Goal: Information Seeking & Learning: Learn about a topic

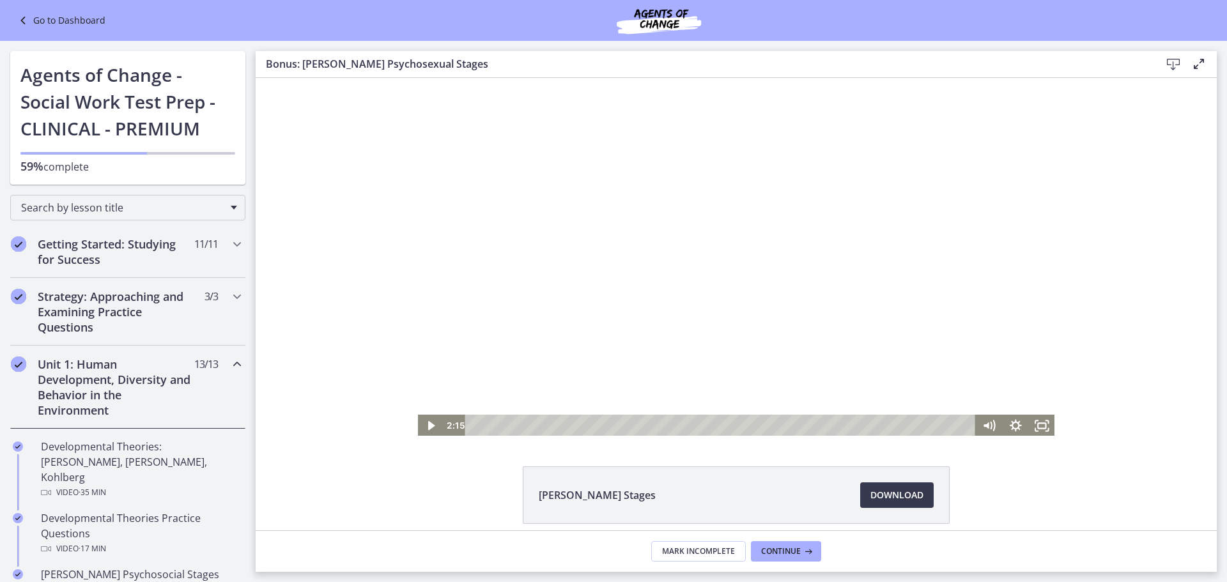
scroll to position [645, 0]
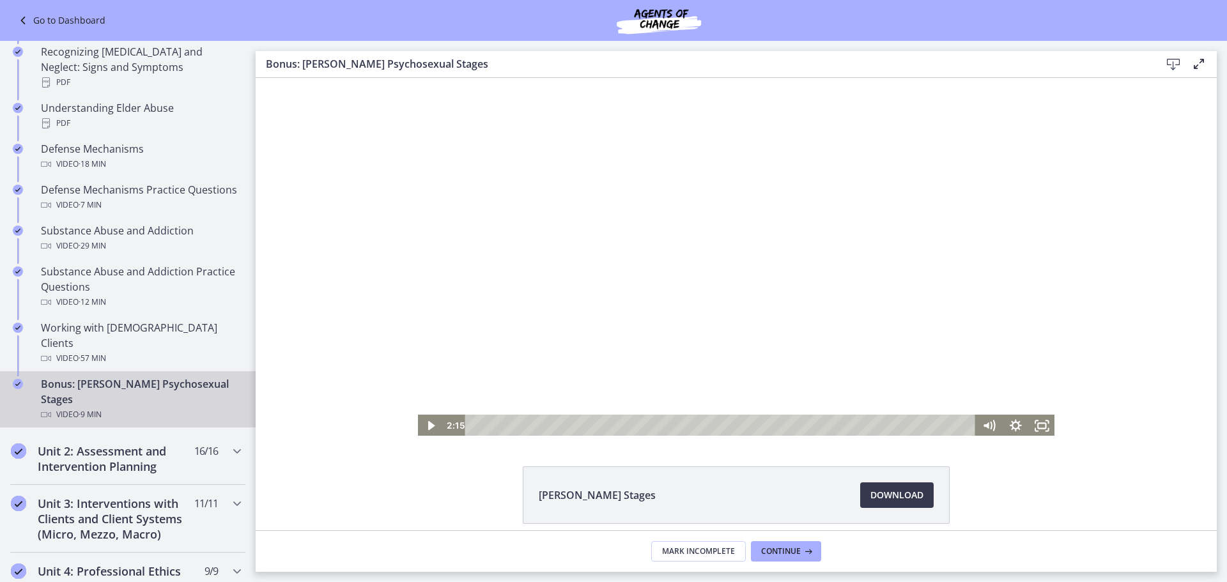
click at [671, 266] on div at bounding box center [736, 257] width 638 height 359
click at [602, 429] on div "2:30" at bounding box center [722, 426] width 494 height 22
click at [643, 429] on div "3:17" at bounding box center [722, 426] width 494 height 22
click at [677, 427] on div "3:55" at bounding box center [722, 426] width 494 height 22
click at [666, 426] on div "3:44" at bounding box center [722, 426] width 494 height 22
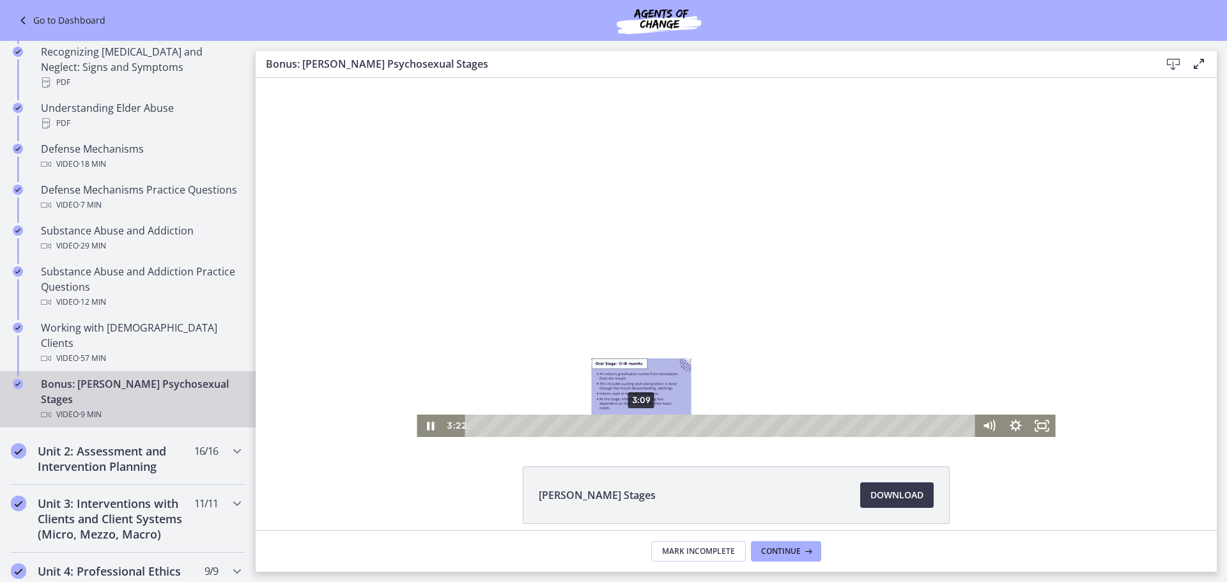
click at [636, 429] on div "3:09" at bounding box center [722, 426] width 494 height 22
click at [667, 425] on div "3:44" at bounding box center [722, 426] width 494 height 22
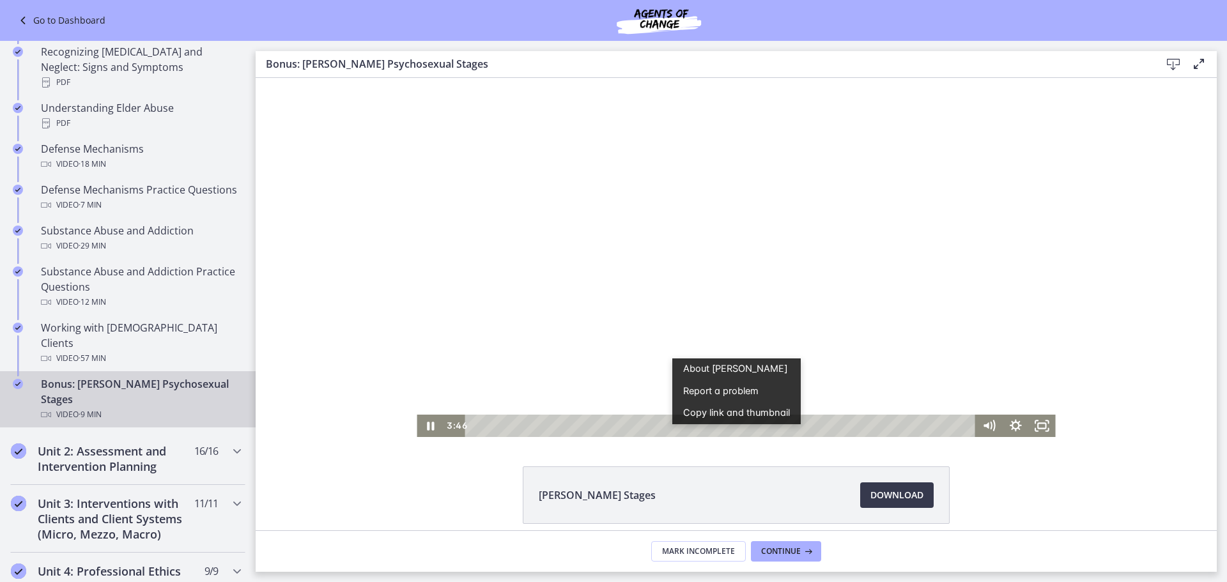
click at [902, 300] on div at bounding box center [736, 257] width 638 height 359
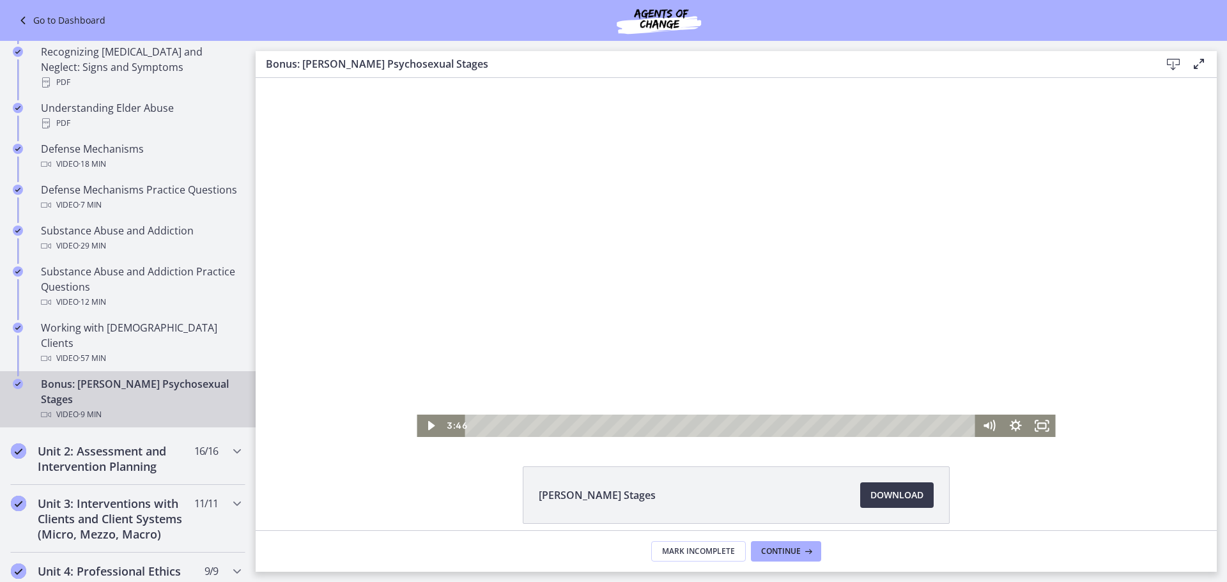
click at [880, 296] on div at bounding box center [736, 257] width 638 height 359
click at [751, 424] on div "5:20" at bounding box center [722, 426] width 494 height 22
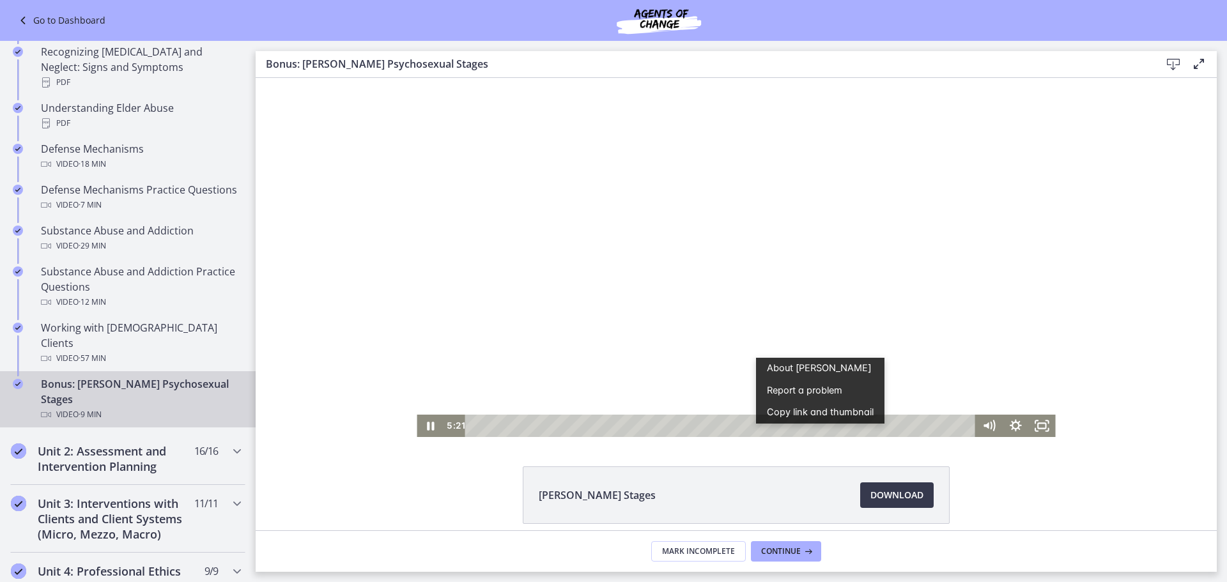
click at [657, 282] on div at bounding box center [736, 257] width 638 height 359
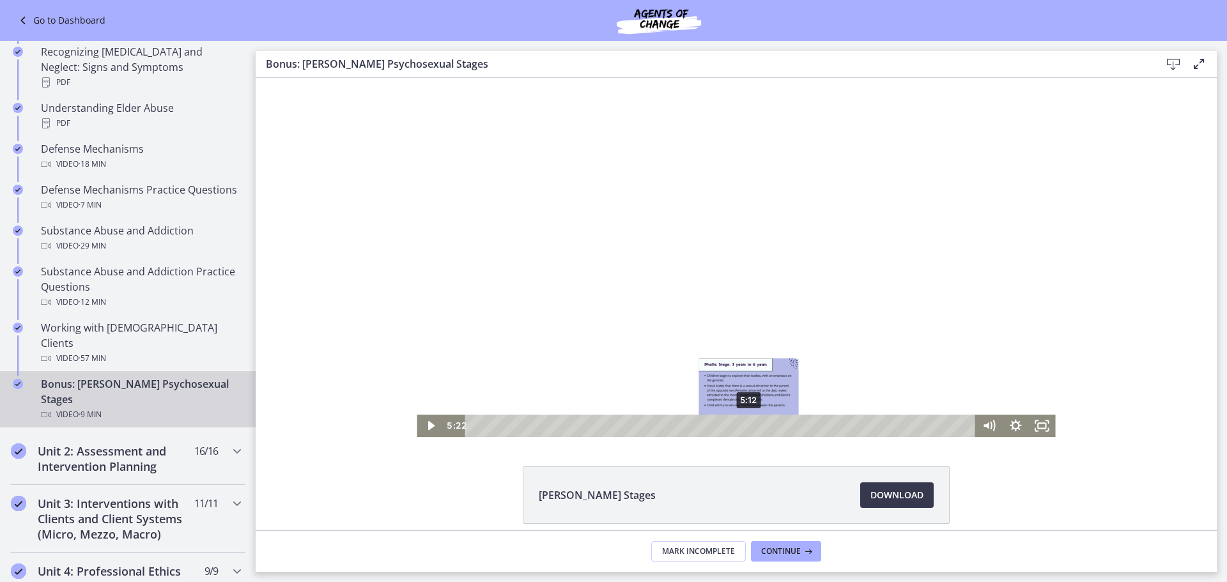
click at [744, 426] on div "5:12" at bounding box center [722, 426] width 494 height 22
click at [719, 255] on div at bounding box center [736, 257] width 638 height 359
click at [746, 425] on div "5:15" at bounding box center [722, 426] width 494 height 22
click at [718, 424] on div "4:42" at bounding box center [722, 426] width 494 height 22
click at [789, 427] on div "6:03" at bounding box center [722, 426] width 494 height 22
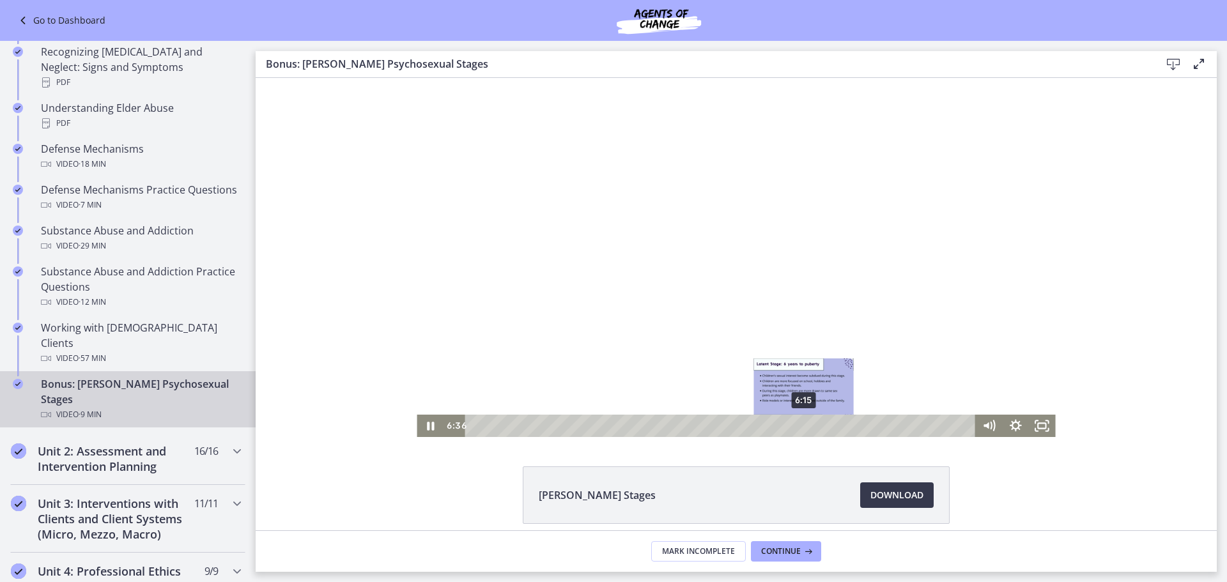
click at [799, 424] on div "6:15" at bounding box center [722, 426] width 494 height 22
click at [891, 303] on div at bounding box center [736, 257] width 638 height 359
click at [742, 227] on div at bounding box center [736, 257] width 638 height 359
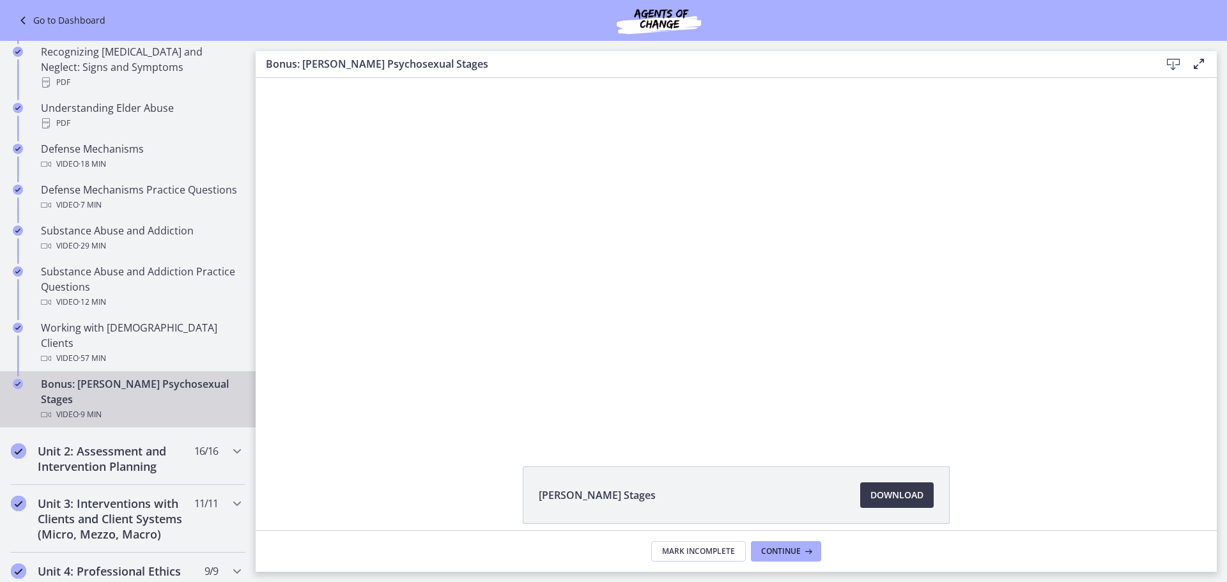
click at [742, 227] on div at bounding box center [736, 257] width 638 height 359
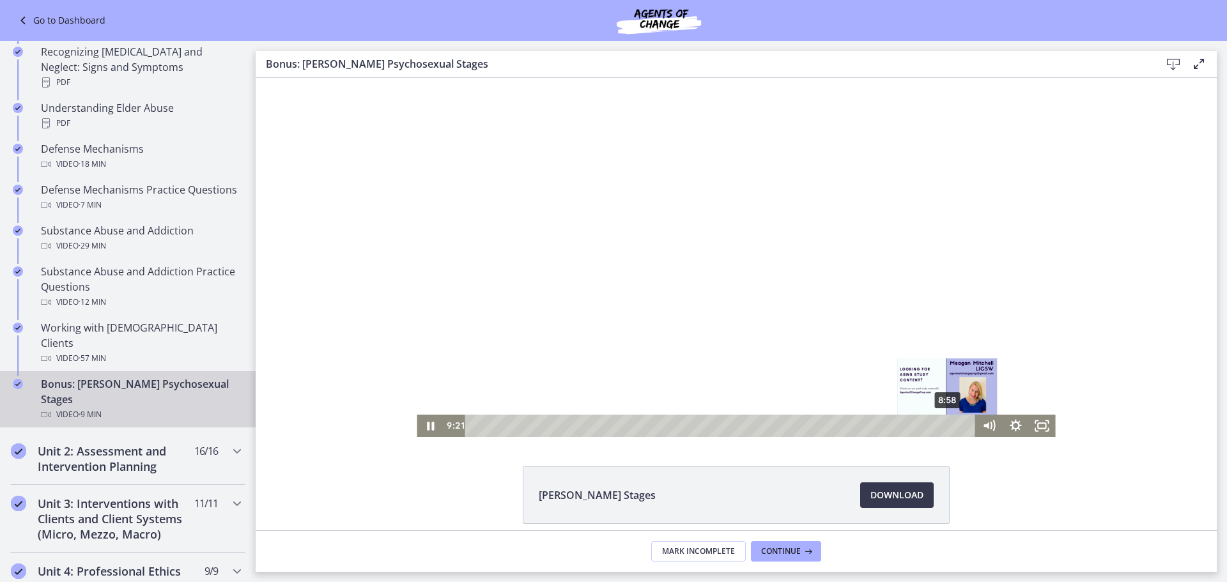
click at [943, 423] on div "8:58" at bounding box center [722, 426] width 494 height 22
click at [924, 424] on div "8:37" at bounding box center [722, 426] width 494 height 22
click at [905, 427] on div "8:15" at bounding box center [722, 426] width 494 height 22
click at [810, 304] on div at bounding box center [736, 257] width 638 height 359
drag, startPoint x: 817, startPoint y: 270, endPoint x: 696, endPoint y: 259, distance: 120.6
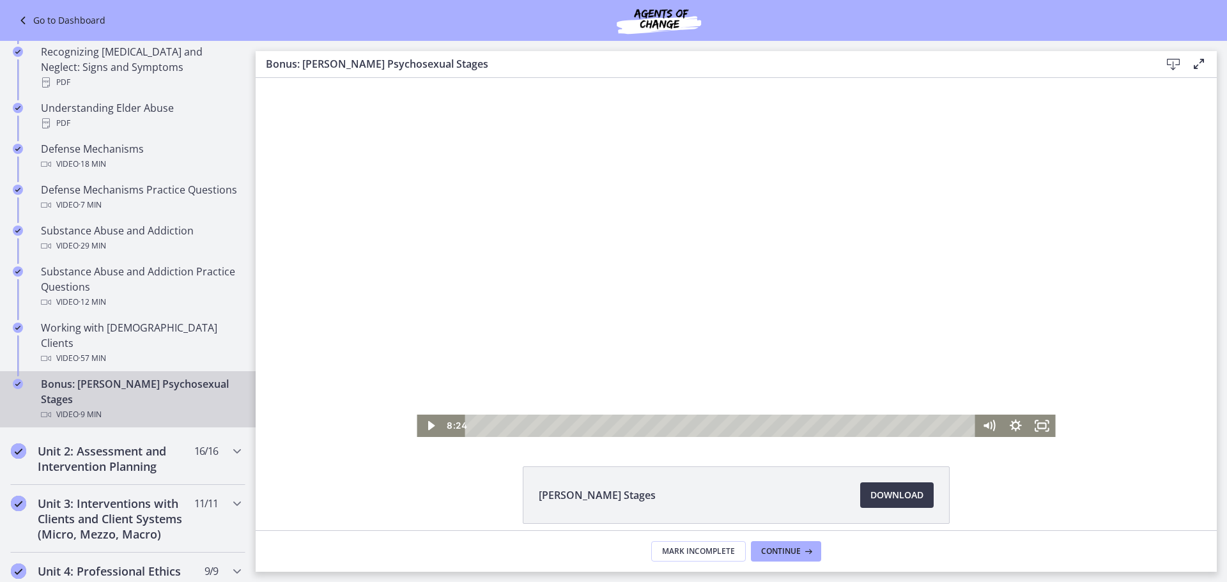
click at [696, 259] on div at bounding box center [736, 257] width 638 height 359
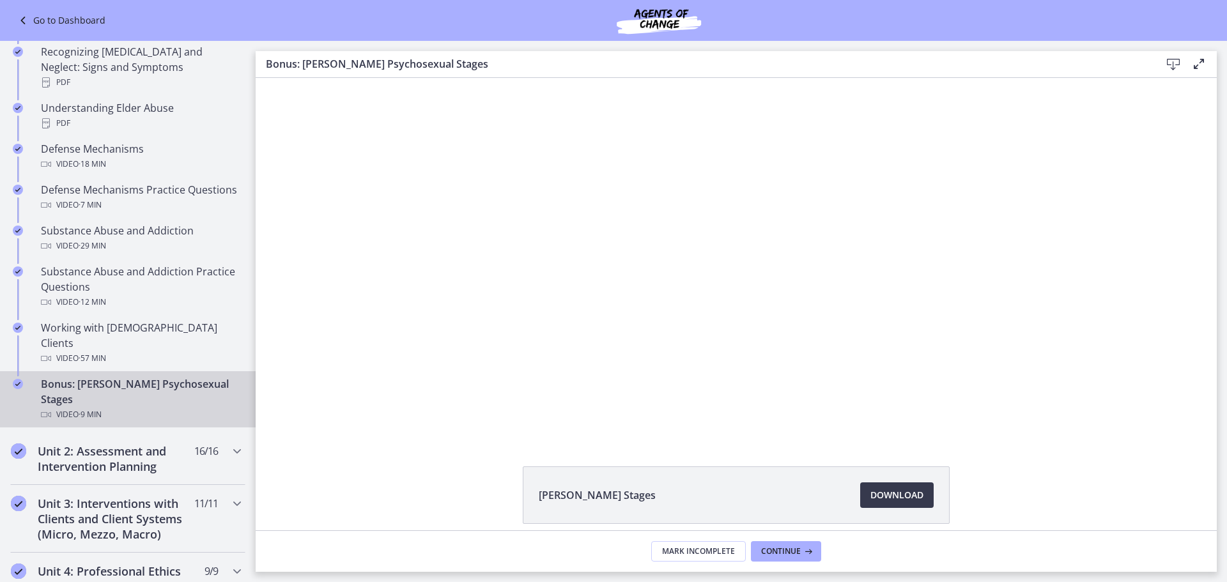
click at [417, 78] on button "Play Video: cf617uqlqfeo7ijuai3g.mp4" at bounding box center [417, 78] width 1 height 1
click at [130, 443] on h2 "Unit 2: Assessment and Intervention Planning" at bounding box center [116, 458] width 156 height 31
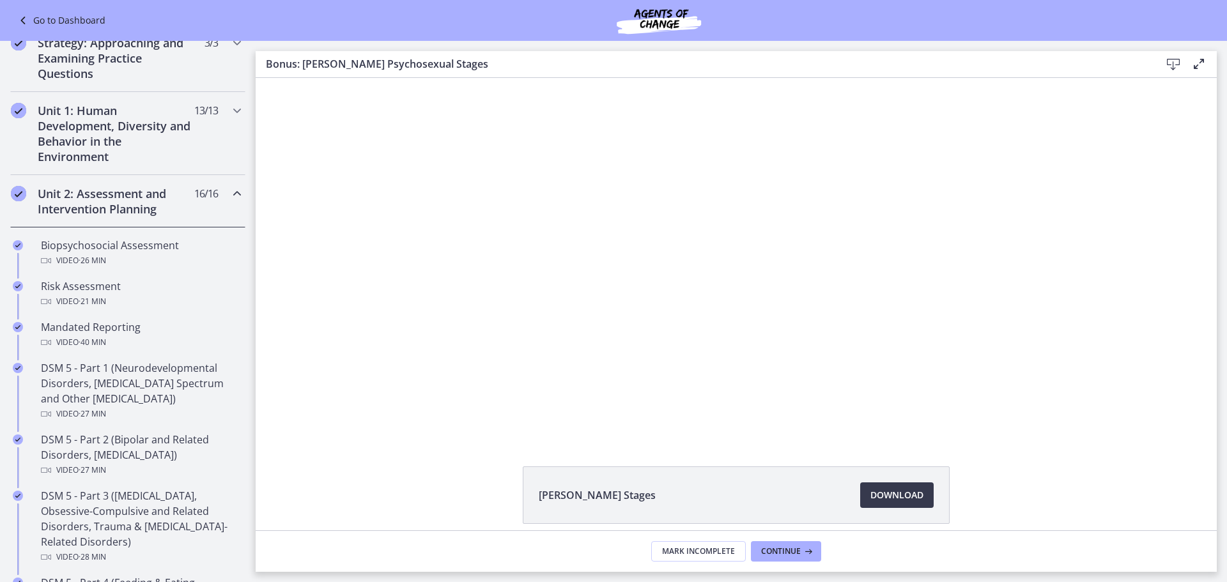
scroll to position [253, 0]
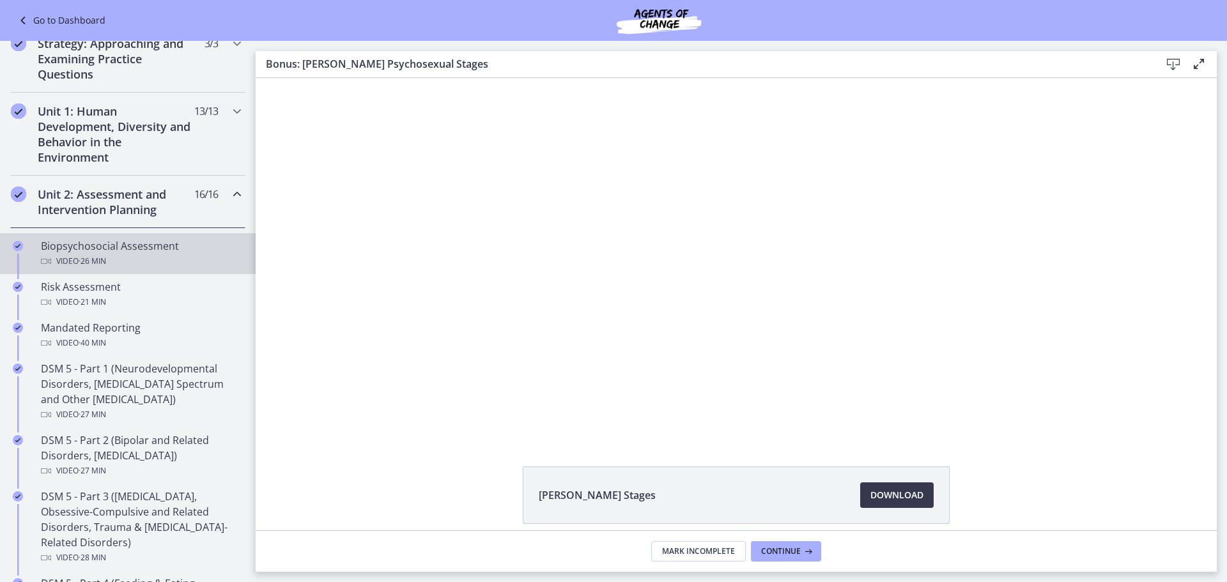
click at [111, 260] on div "Video · 26 min" at bounding box center [140, 261] width 199 height 15
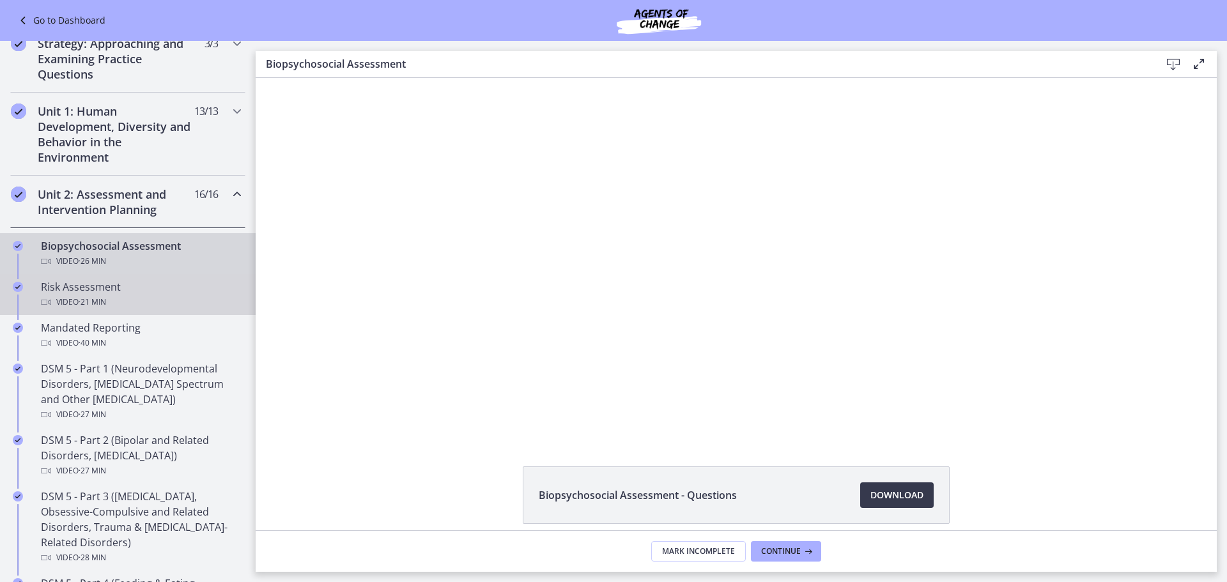
click at [118, 293] on div "Risk Assessment Video · 21 min" at bounding box center [140, 294] width 199 height 31
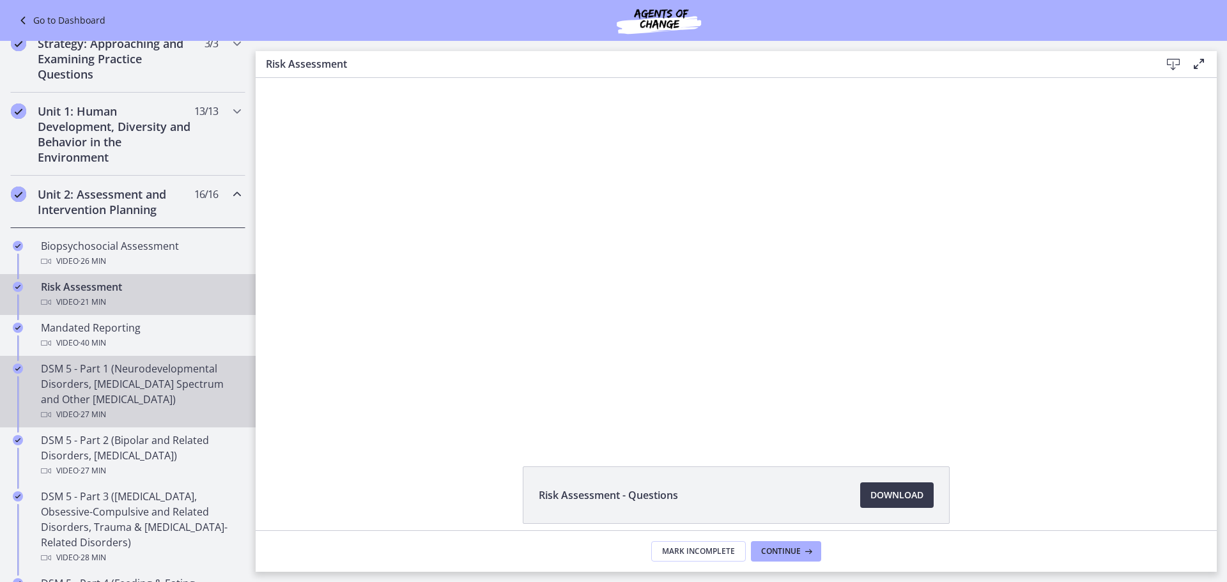
click at [96, 399] on div "DSM 5 - Part 1 (Neurodevelopmental Disorders, [MEDICAL_DATA] Spectrum and Other…" at bounding box center [140, 391] width 199 height 61
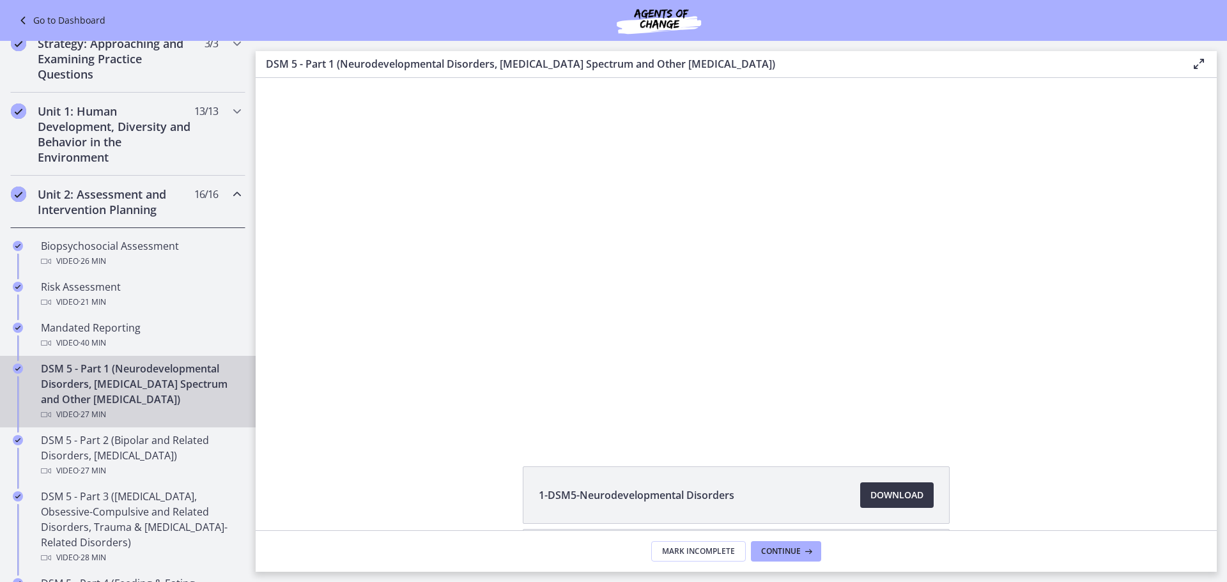
click at [905, 491] on span "Download Opens in a new window" at bounding box center [896, 495] width 53 height 15
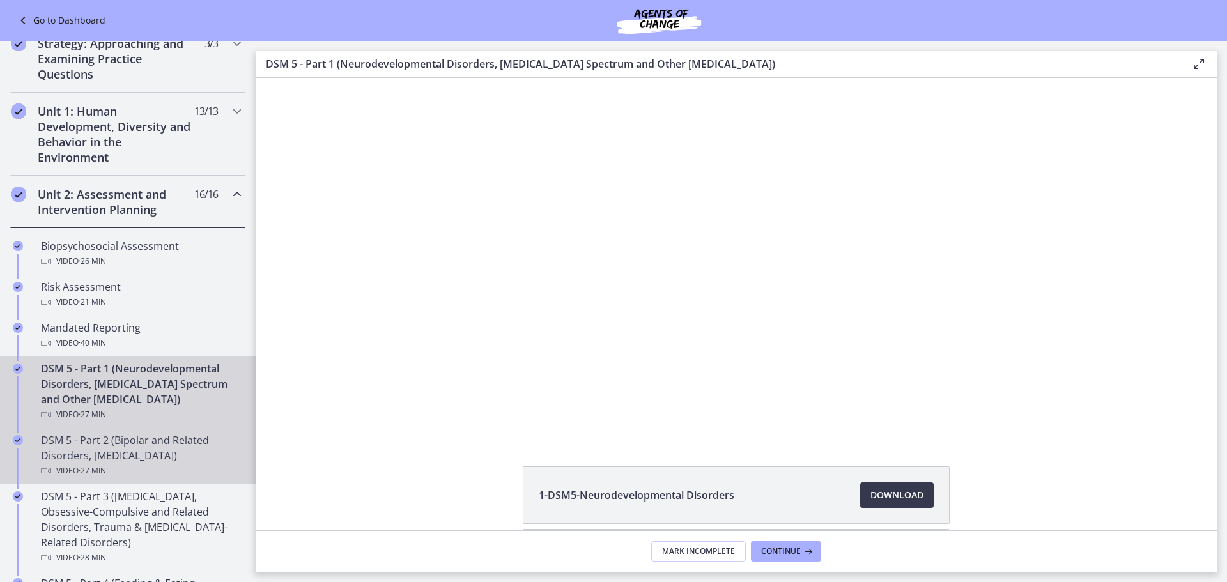
click at [127, 461] on div "DSM 5 - Part 2 (Bipolar and Related Disorders, [MEDICAL_DATA]) Video · 27 min" at bounding box center [140, 456] width 199 height 46
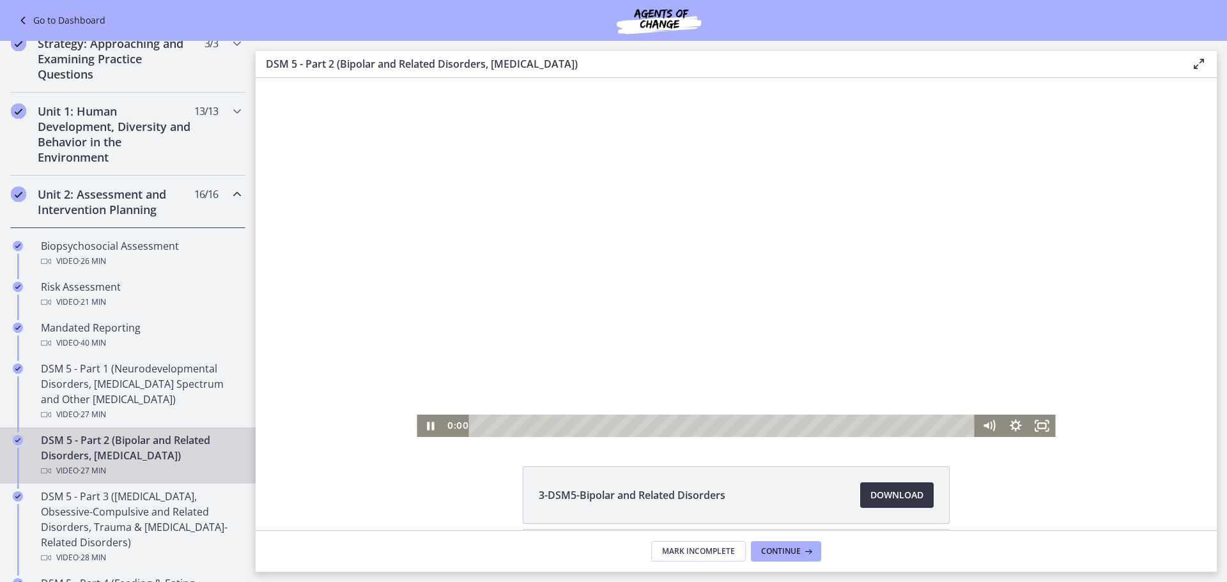
click at [887, 495] on span "Download Opens in a new window" at bounding box center [896, 495] width 53 height 15
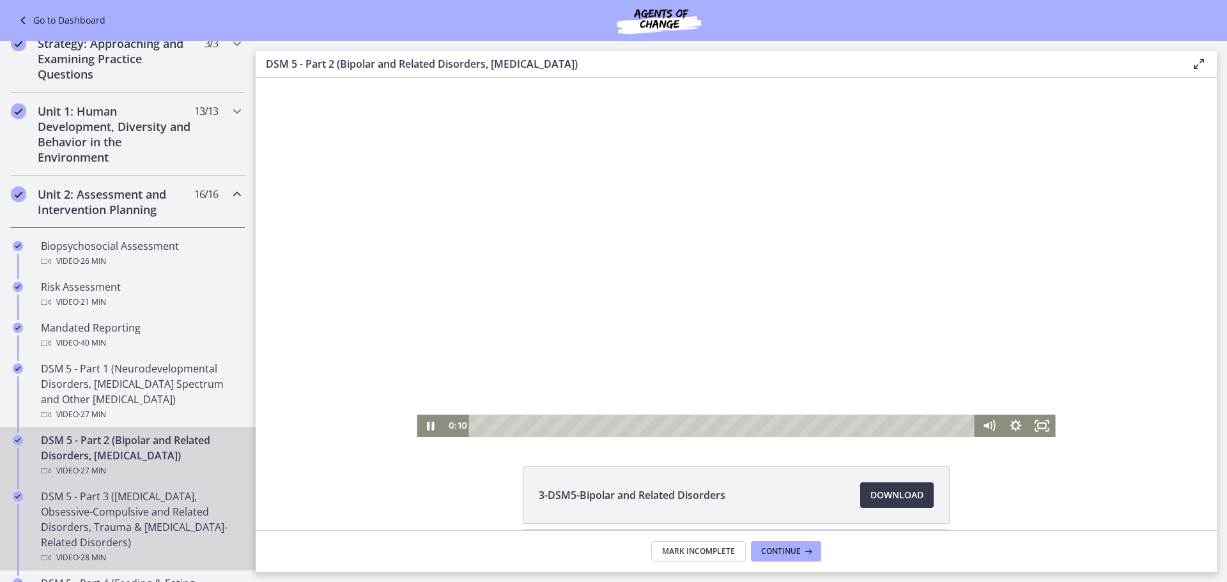
click at [81, 507] on div "DSM 5 - Part 3 ([MEDICAL_DATA], Obsessive-Compulsive and Related Disorders, Tra…" at bounding box center [140, 527] width 199 height 77
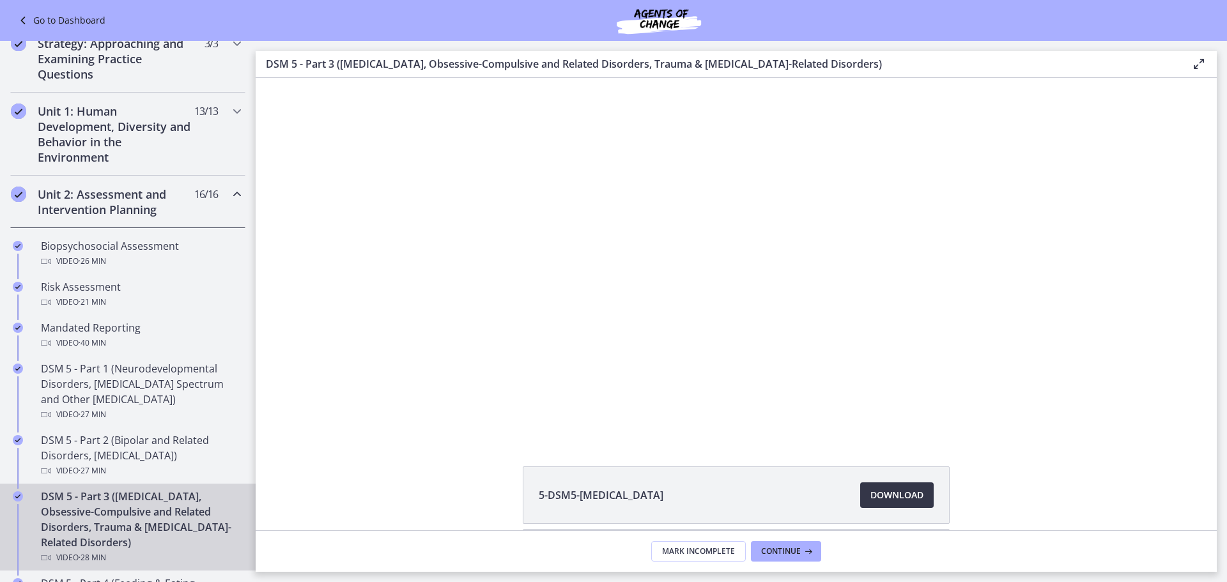
click at [890, 495] on span "Download Opens in a new window" at bounding box center [896, 495] width 53 height 15
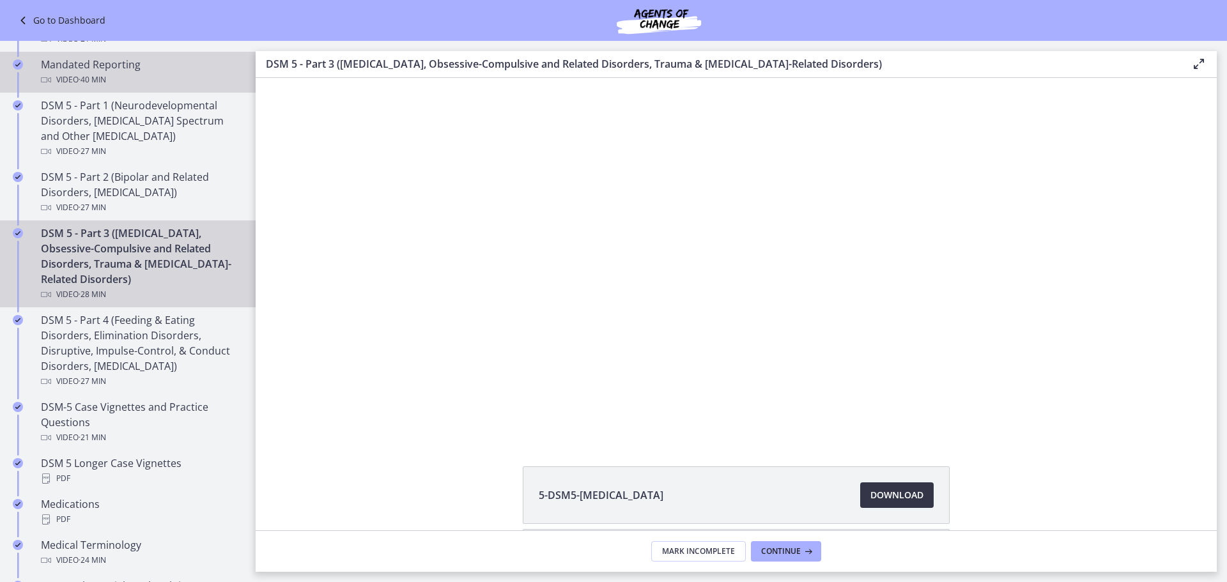
scroll to position [516, 0]
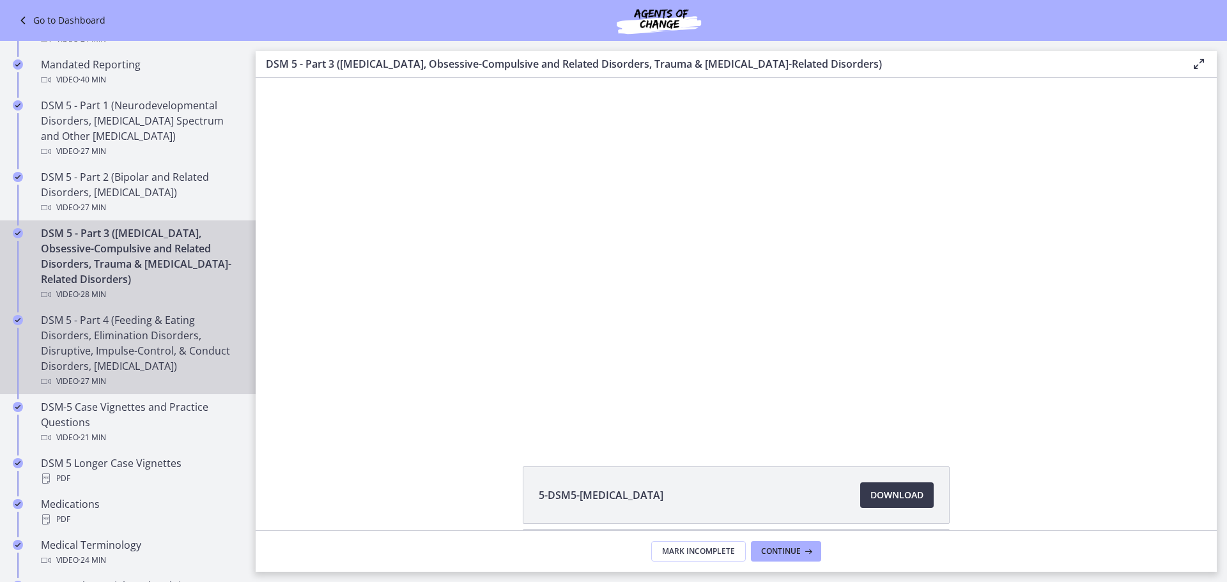
click at [144, 353] on div "DSM 5 - Part 4 (Feeding & Eating Disorders, Elimination Disorders, Disruptive, …" at bounding box center [140, 350] width 199 height 77
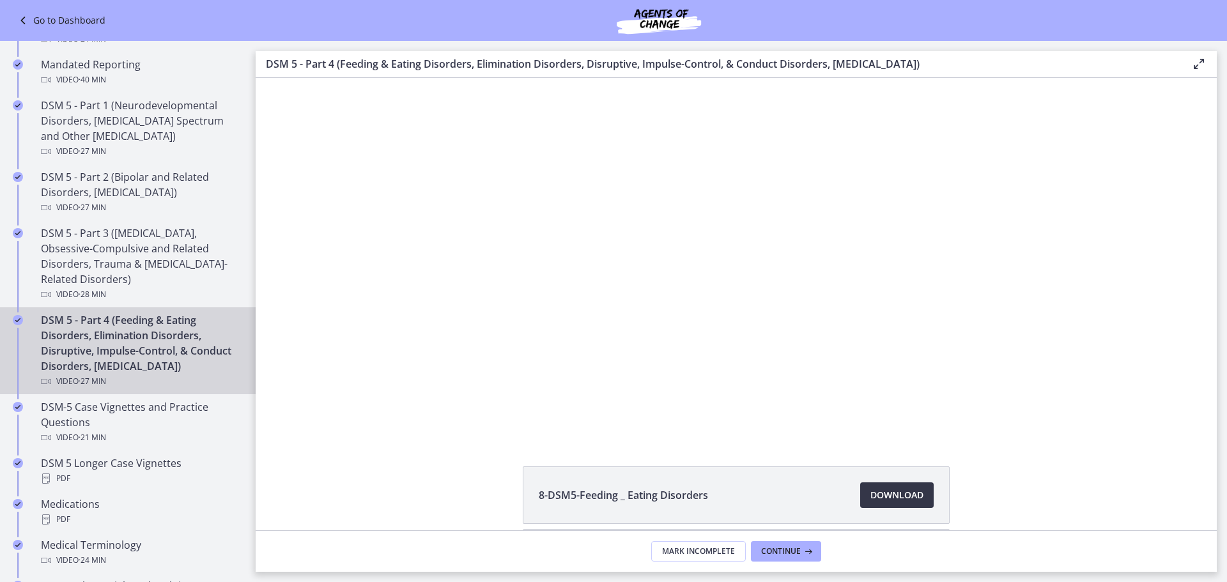
click at [902, 505] on link "Download Opens in a new window" at bounding box center [896, 495] width 73 height 26
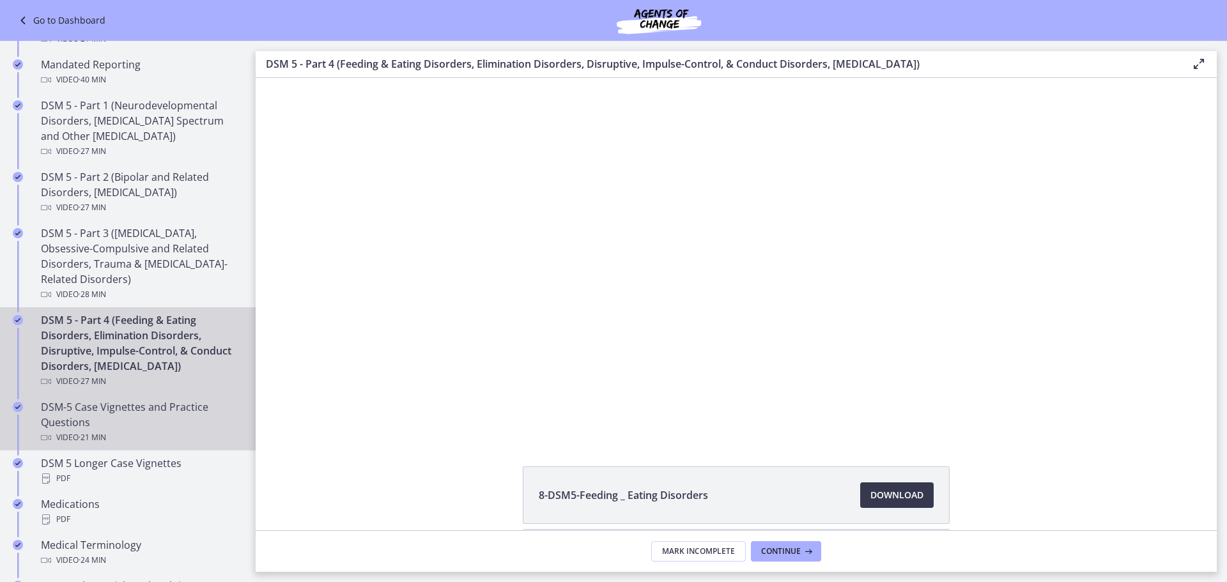
click at [155, 431] on div "DSM-5 Case Vignettes and Practice Questions Video · 21 min" at bounding box center [140, 422] width 199 height 46
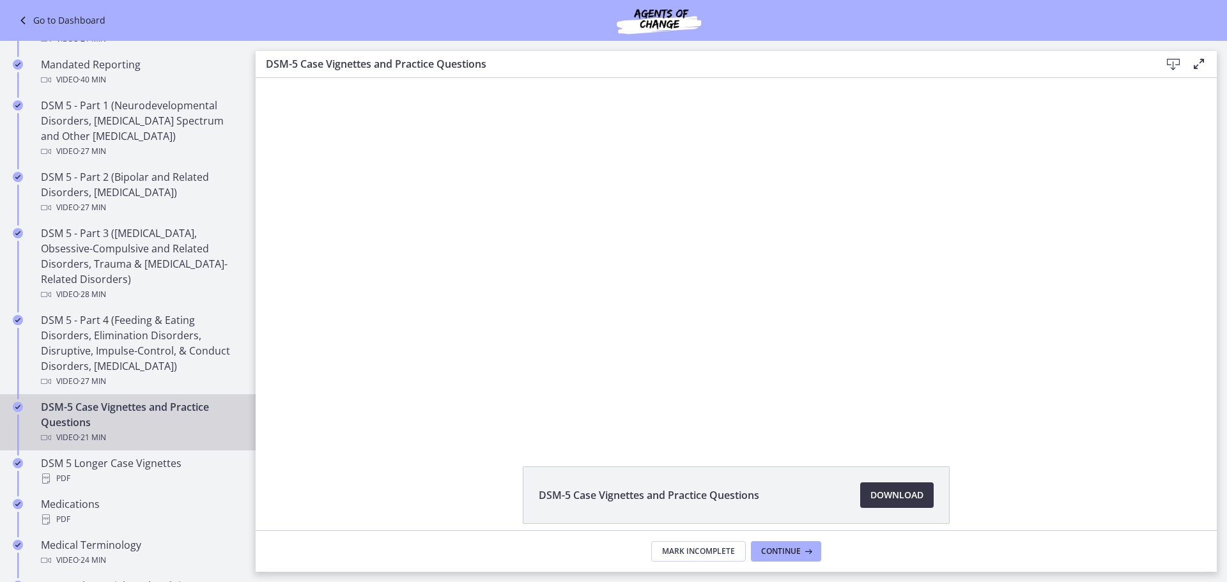
click at [908, 501] on span "Download Opens in a new window" at bounding box center [896, 495] width 53 height 15
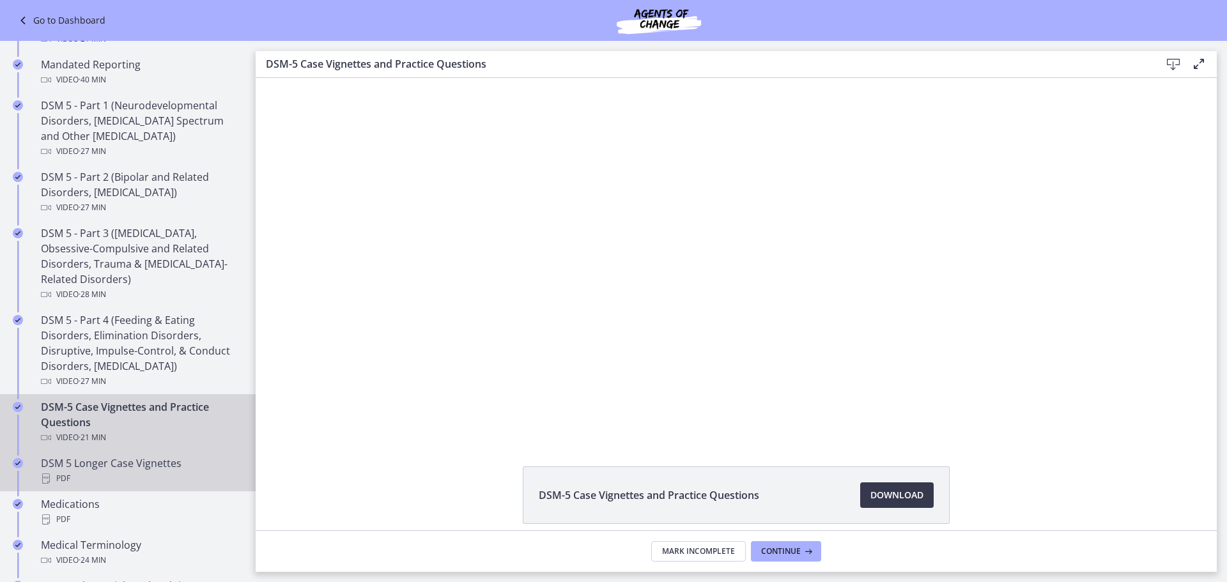
click at [126, 487] on link "DSM 5 Longer Case Vignettes PDF" at bounding box center [128, 470] width 256 height 41
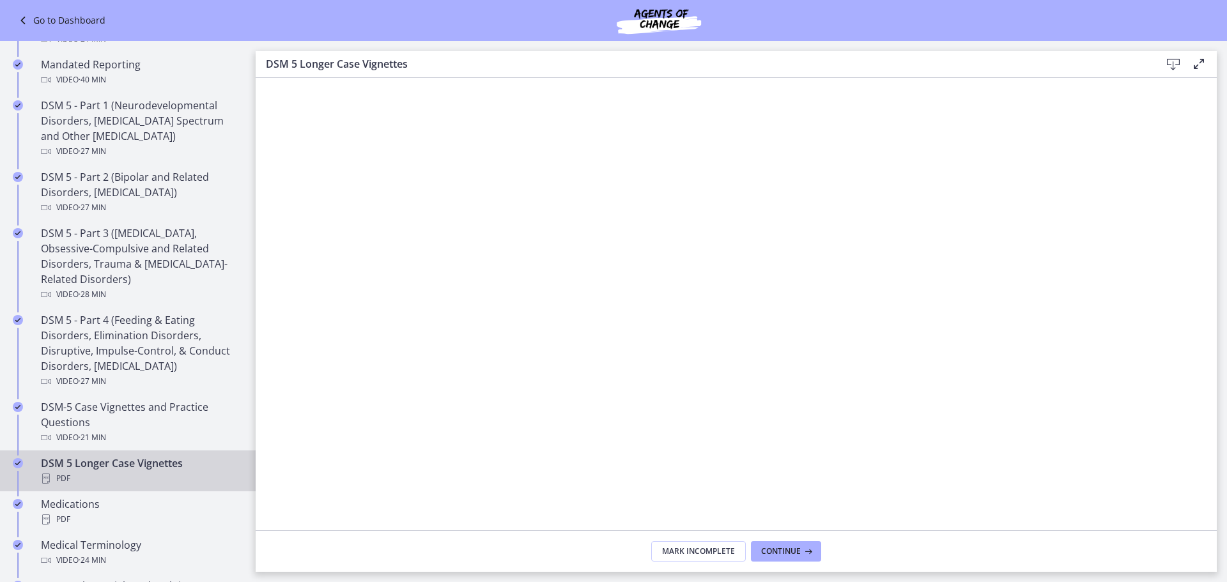
click at [1168, 67] on icon at bounding box center [1172, 64] width 15 height 15
click at [86, 507] on div "Medications PDF" at bounding box center [140, 511] width 199 height 31
